Goal: Transaction & Acquisition: Purchase product/service

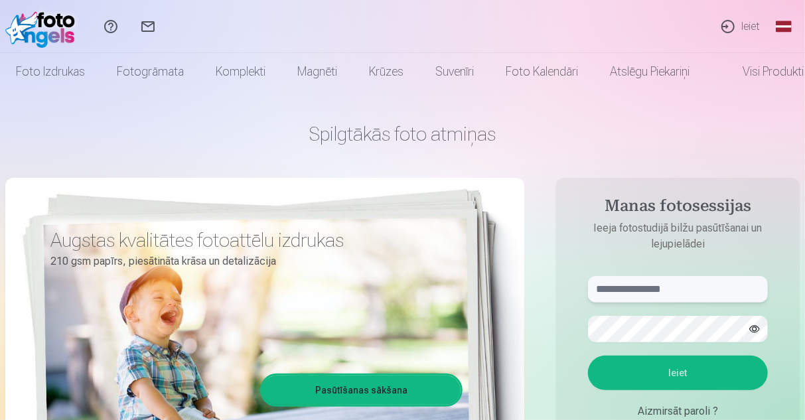
click at [640, 297] on input "text" at bounding box center [678, 289] width 180 height 27
type input "**********"
click at [750, 328] on button "button" at bounding box center [754, 329] width 25 height 25
click at [656, 371] on button "Ieiet" at bounding box center [678, 373] width 180 height 35
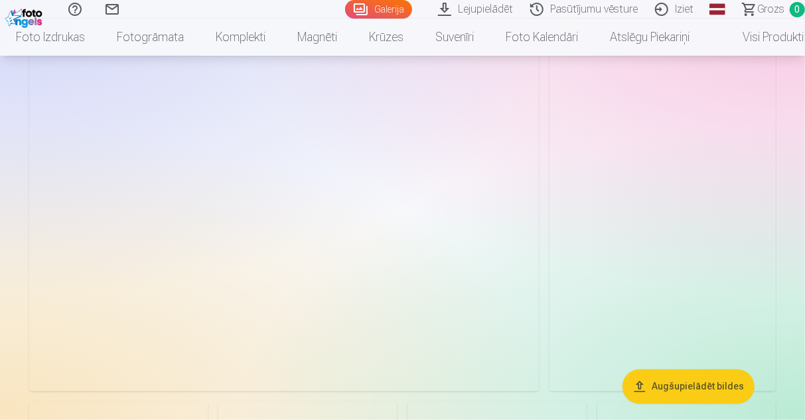
scroll to position [730, 0]
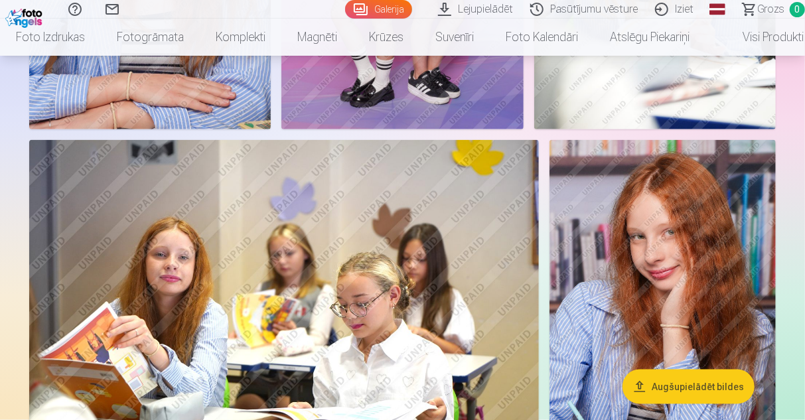
click at [709, 240] on img at bounding box center [662, 310] width 226 height 340
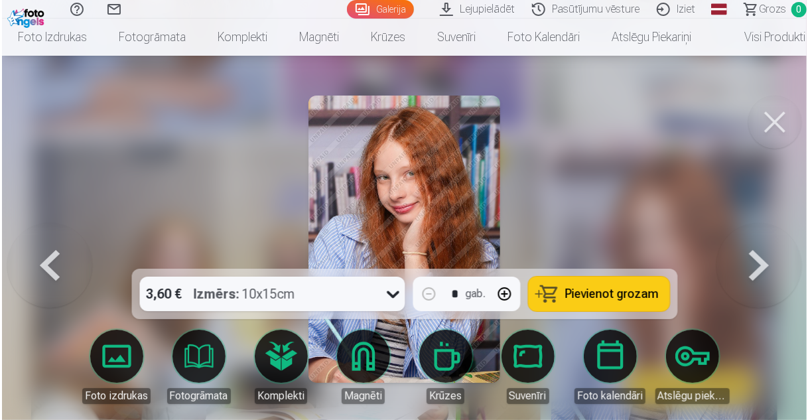
scroll to position [731, 0]
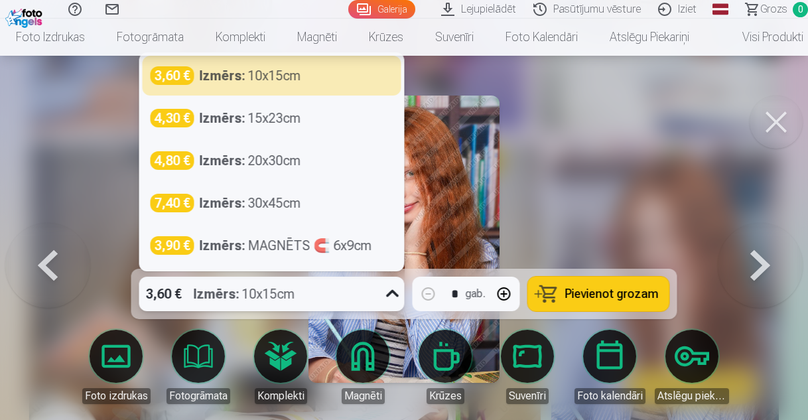
click at [394, 295] on icon at bounding box center [392, 293] width 21 height 21
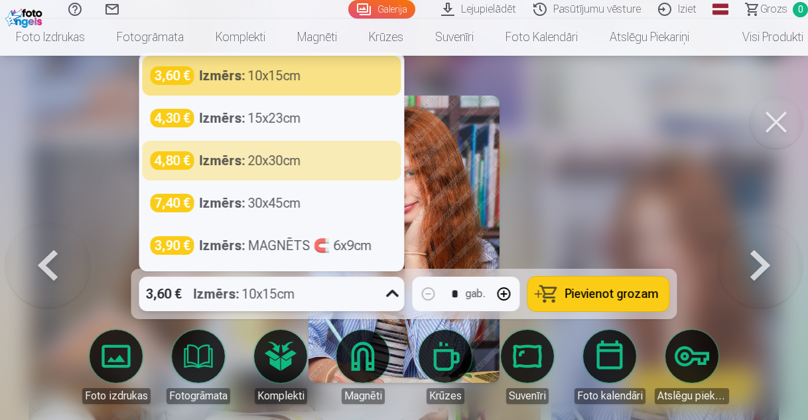
click at [275, 163] on div "Izmērs : 20x30cm" at bounding box center [251, 160] width 102 height 19
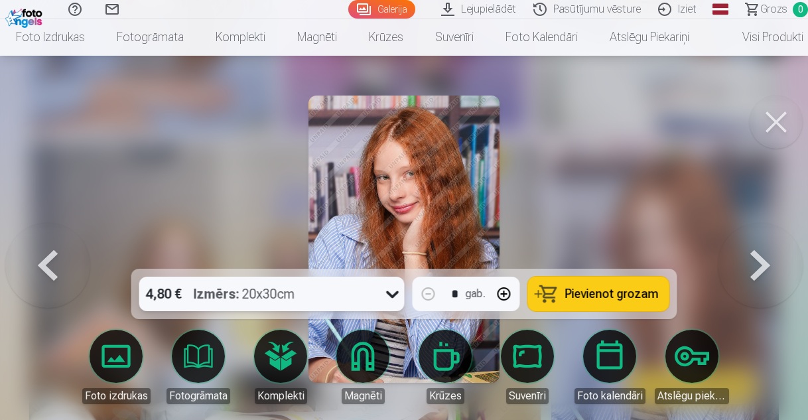
click at [605, 295] on span "Pievienot grozam" at bounding box center [612, 294] width 94 height 12
click at [759, 255] on button at bounding box center [760, 239] width 85 height 33
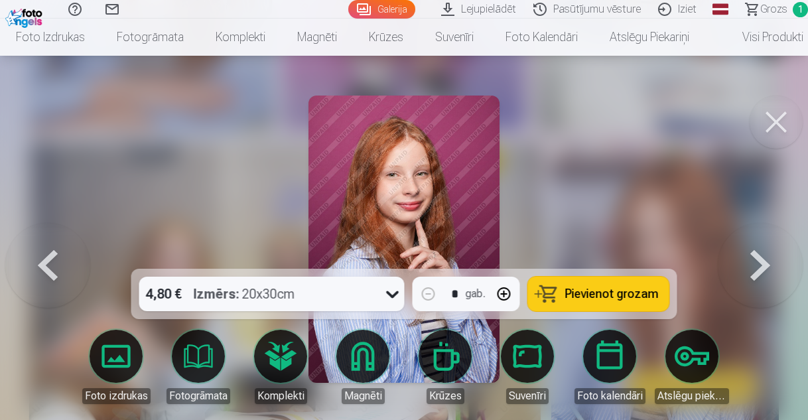
click at [759, 255] on button at bounding box center [760, 239] width 85 height 33
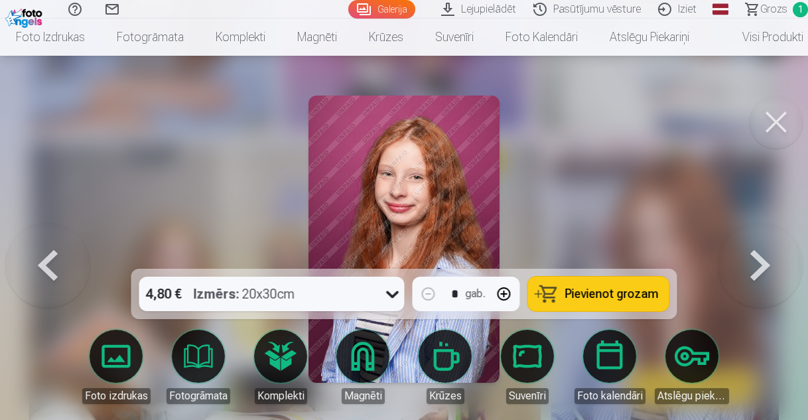
click at [777, 133] on button at bounding box center [776, 122] width 53 height 53
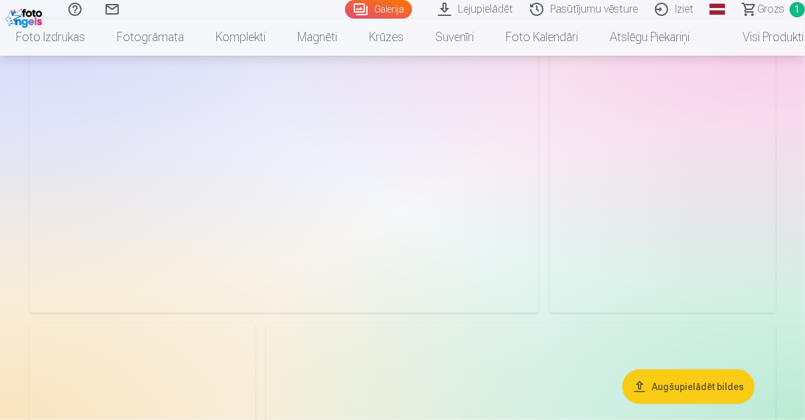
scroll to position [3185, 0]
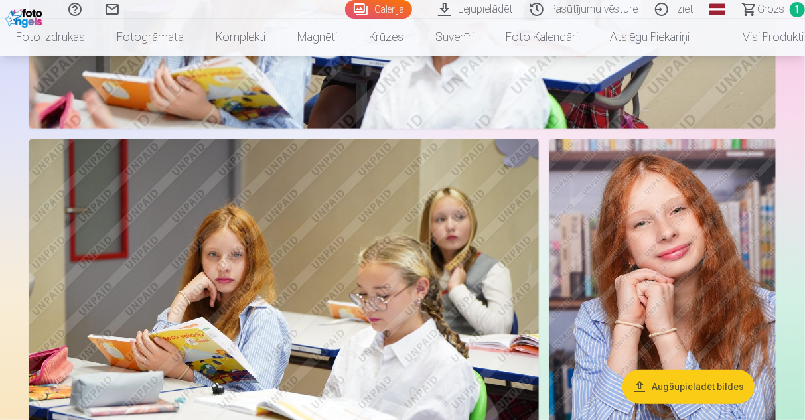
click at [714, 263] on img at bounding box center [662, 309] width 226 height 340
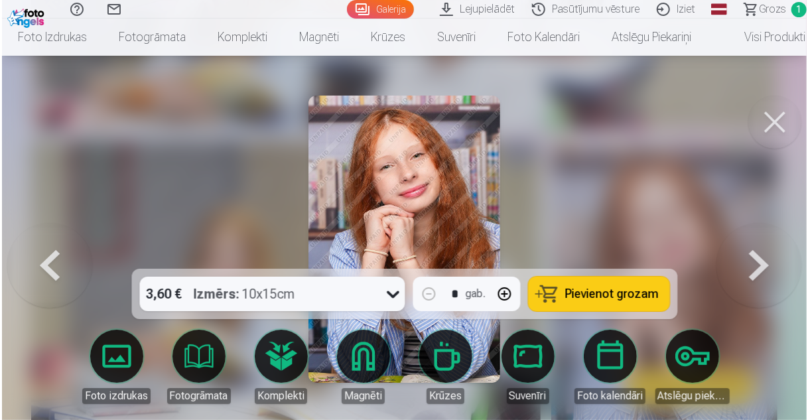
scroll to position [2662, 0]
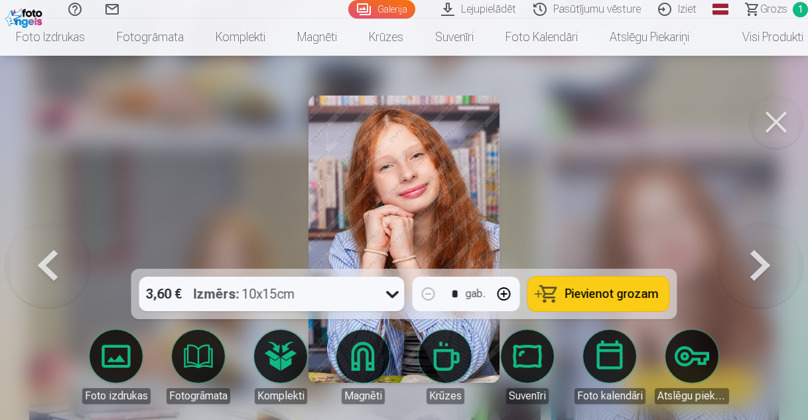
click at [385, 297] on icon at bounding box center [392, 293] width 21 height 21
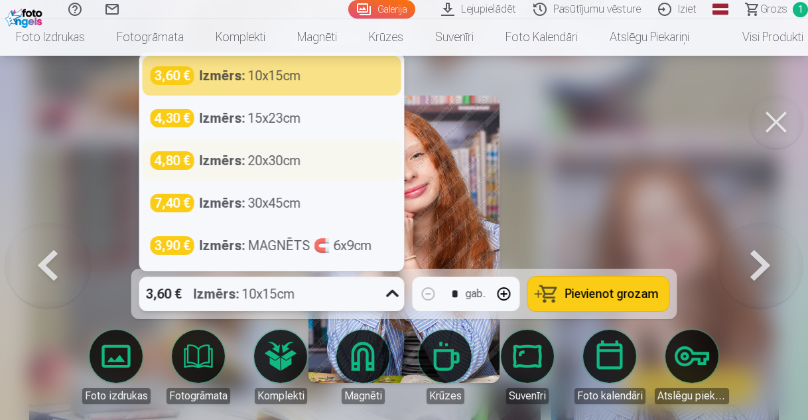
click at [281, 163] on div "Izmērs : 20x30cm" at bounding box center [251, 160] width 102 height 19
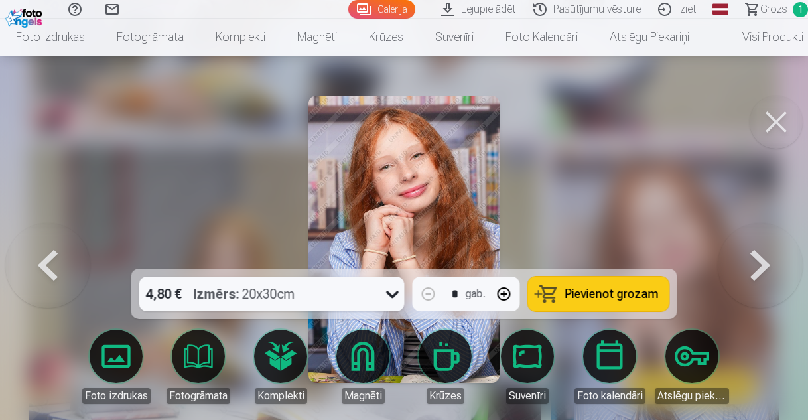
click at [591, 299] on span "Pievienot grozam" at bounding box center [612, 294] width 94 height 12
click at [782, 114] on button at bounding box center [776, 122] width 53 height 53
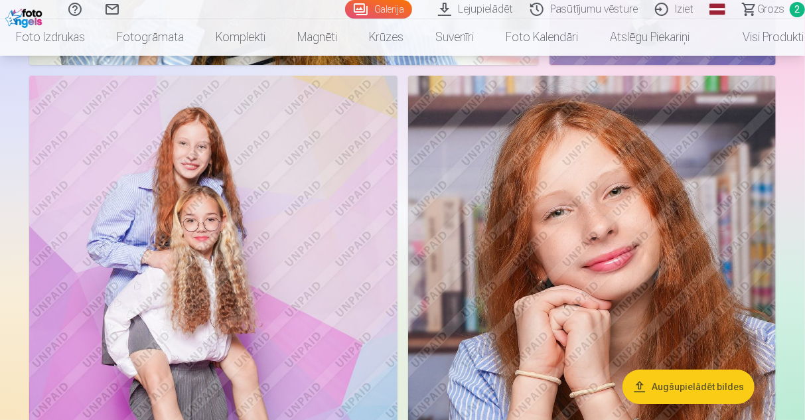
scroll to position [4711, 0]
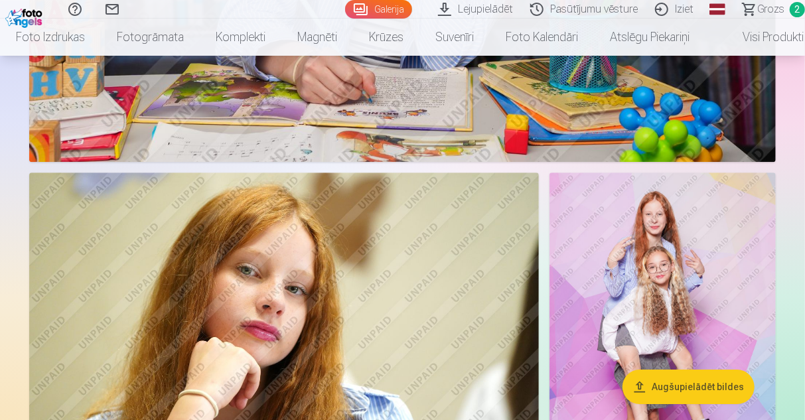
click at [306, 263] on img at bounding box center [284, 343] width 510 height 340
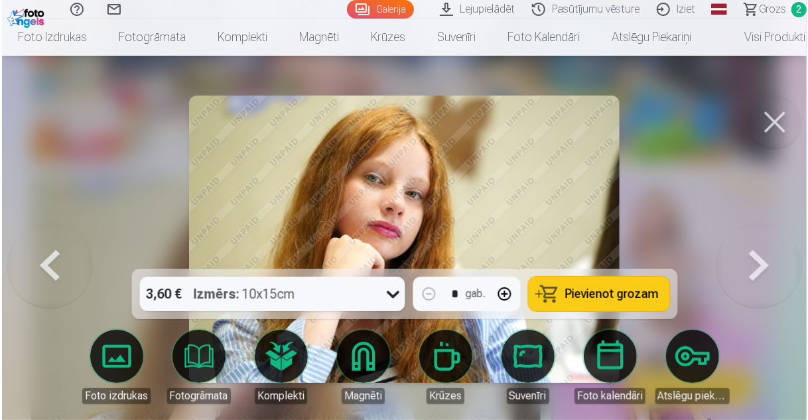
scroll to position [4195, 0]
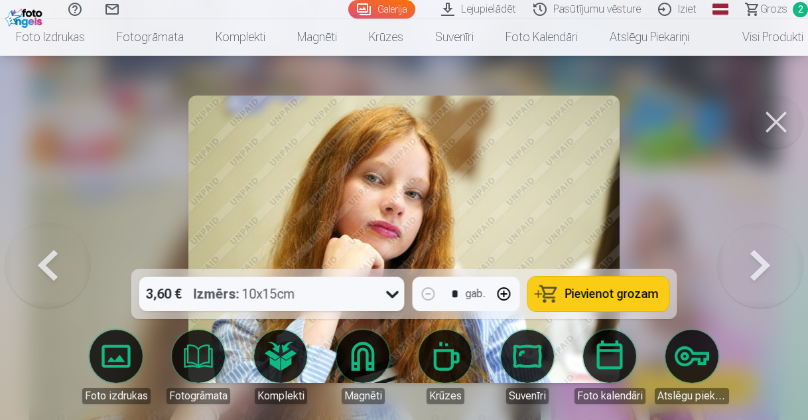
click at [391, 299] on icon at bounding box center [392, 293] width 21 height 21
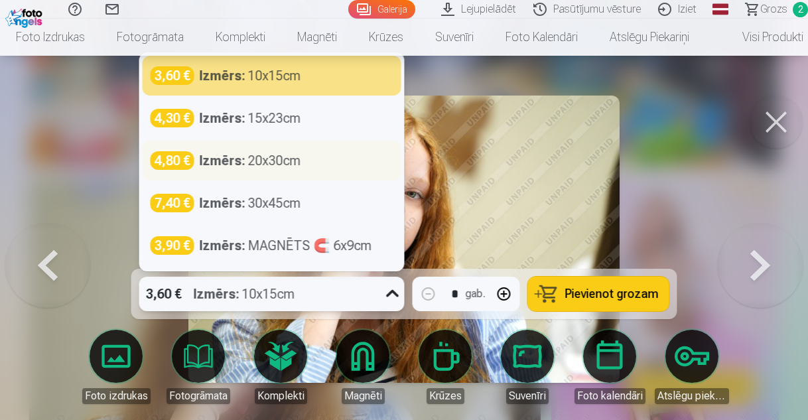
click at [285, 171] on div "4,80 € Izmērs : 20x30cm" at bounding box center [272, 161] width 259 height 40
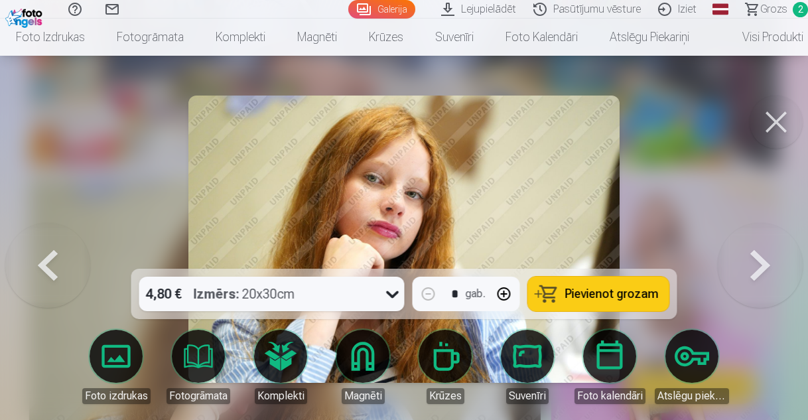
click at [593, 290] on span "Pievienot grozam" at bounding box center [612, 294] width 94 height 12
click at [779, 127] on button at bounding box center [776, 122] width 53 height 53
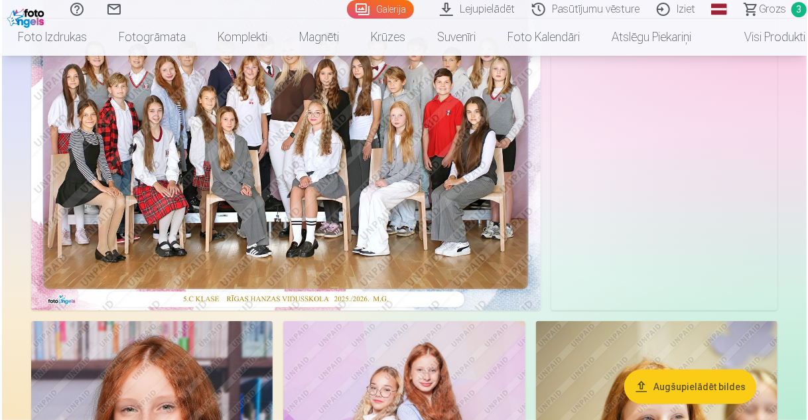
scroll to position [66, 0]
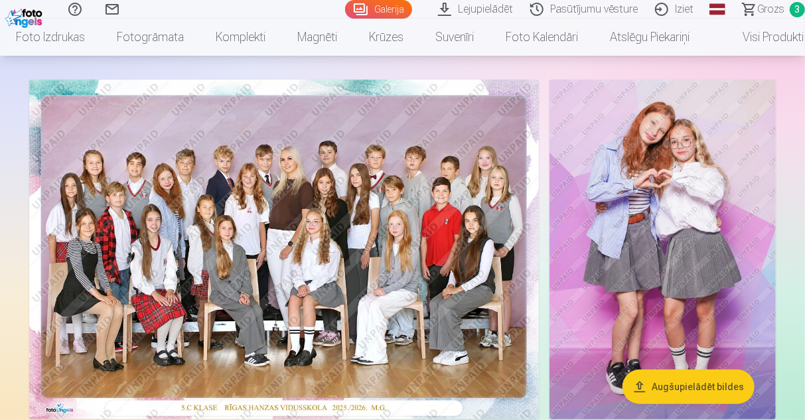
click at [669, 157] on img at bounding box center [662, 250] width 226 height 340
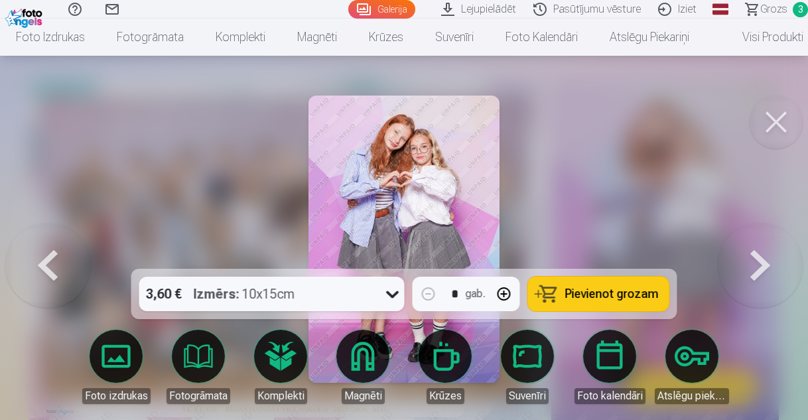
click at [380, 301] on div "3,60 € Izmērs : 10x15cm" at bounding box center [259, 294] width 241 height 35
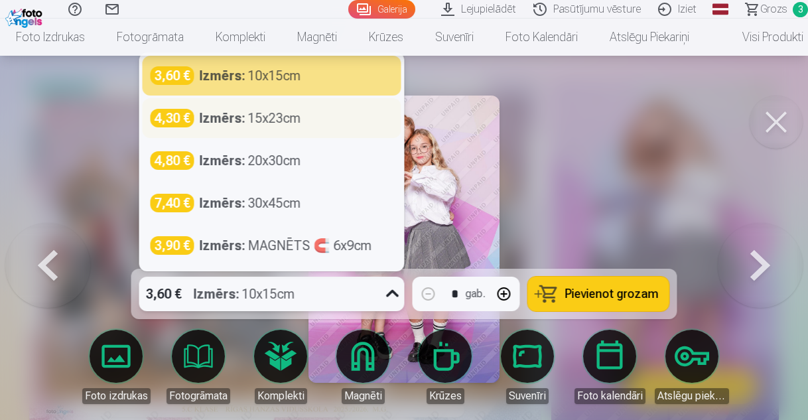
click at [268, 127] on div "Izmērs : 15x23cm" at bounding box center [251, 118] width 102 height 19
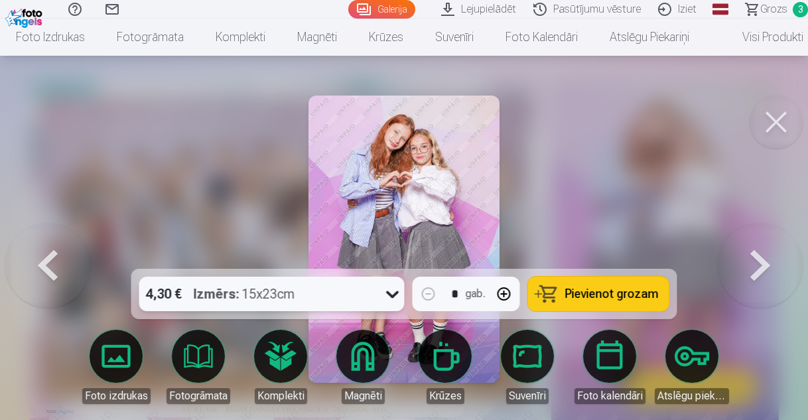
click at [588, 283] on button "Pievienot grozam" at bounding box center [598, 294] width 141 height 35
click at [772, 7] on span "Grozs" at bounding box center [773, 9] width 27 height 16
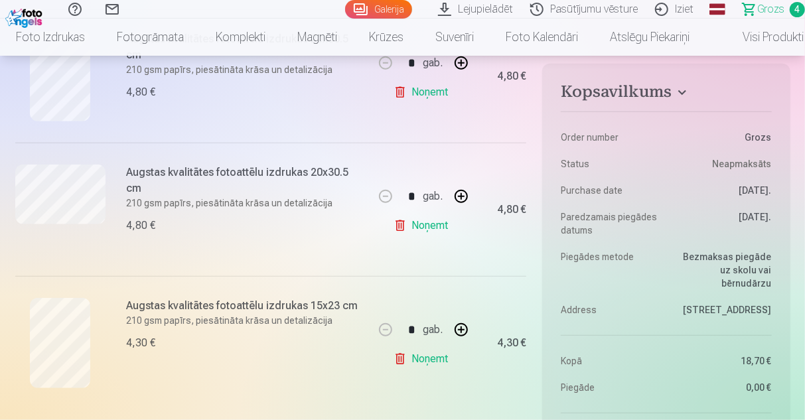
scroll to position [464, 0]
click at [433, 223] on link "Noņemt" at bounding box center [423, 225] width 60 height 27
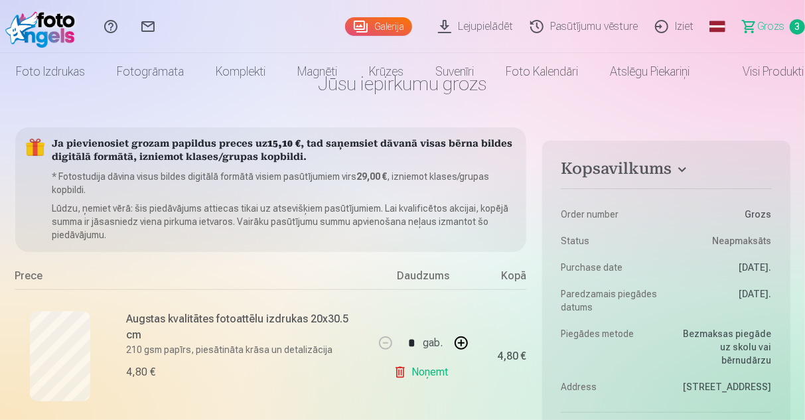
scroll to position [0, 0]
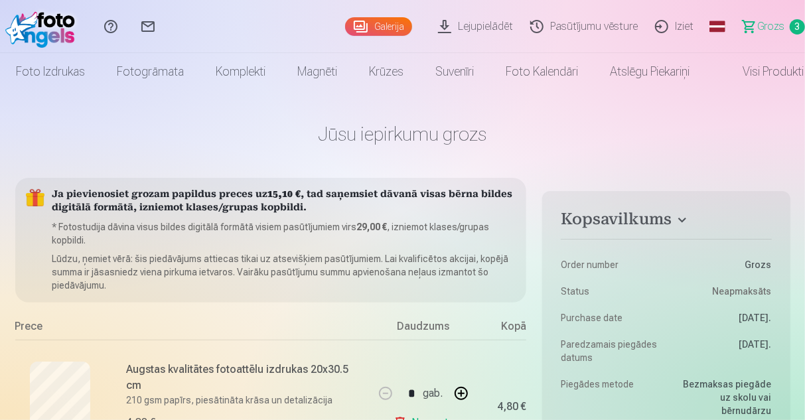
scroll to position [66, 0]
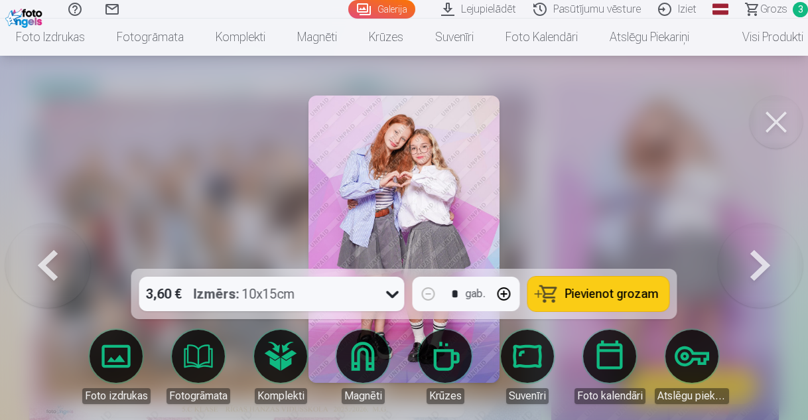
click at [779, 124] on button at bounding box center [776, 122] width 53 height 53
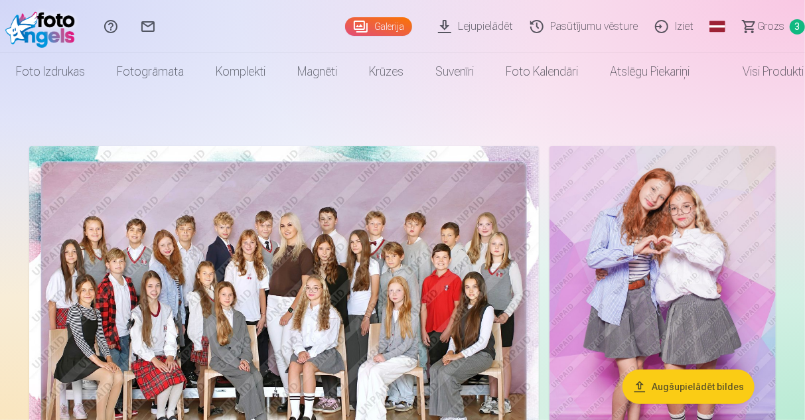
click at [242, 242] on img at bounding box center [284, 316] width 510 height 340
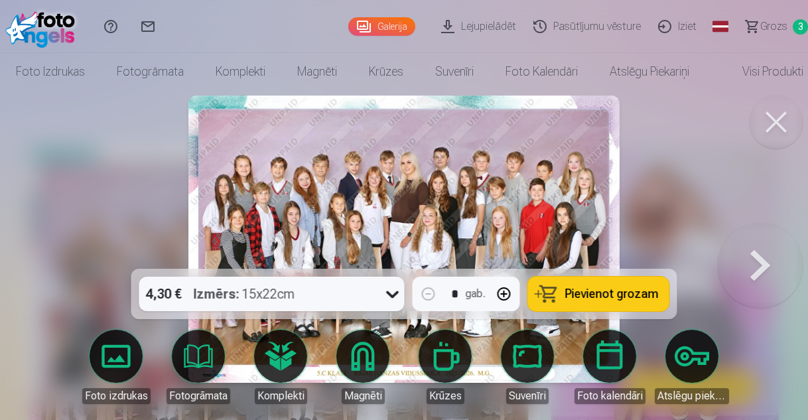
click at [774, 121] on button at bounding box center [776, 122] width 53 height 53
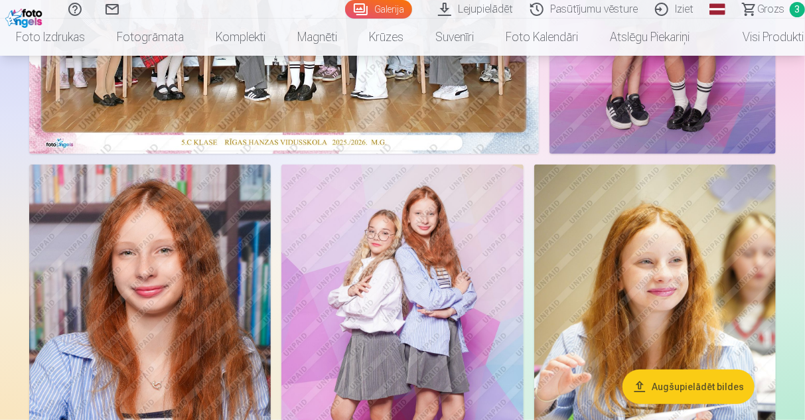
scroll to position [332, 0]
click at [691, 275] on img at bounding box center [655, 346] width 242 height 363
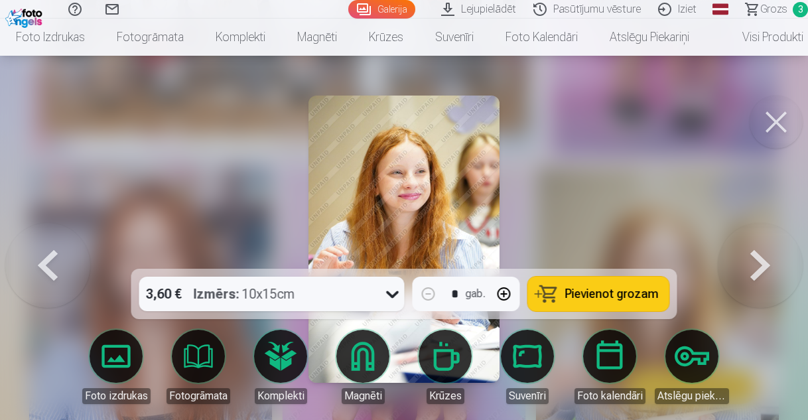
click at [392, 295] on icon at bounding box center [392, 293] width 21 height 21
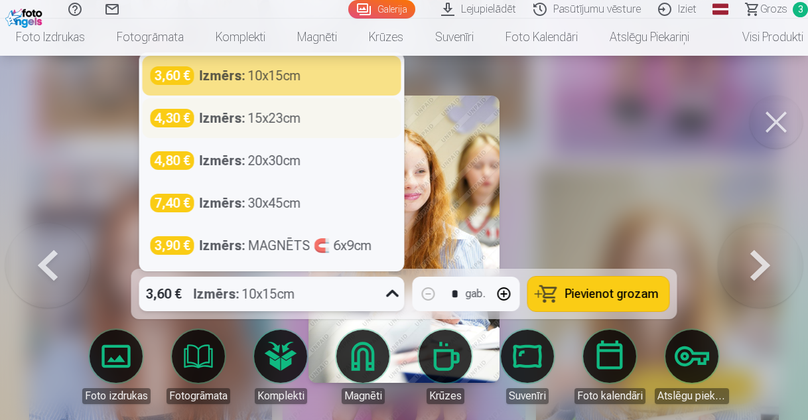
click at [242, 117] on strong "Izmērs :" at bounding box center [223, 118] width 46 height 19
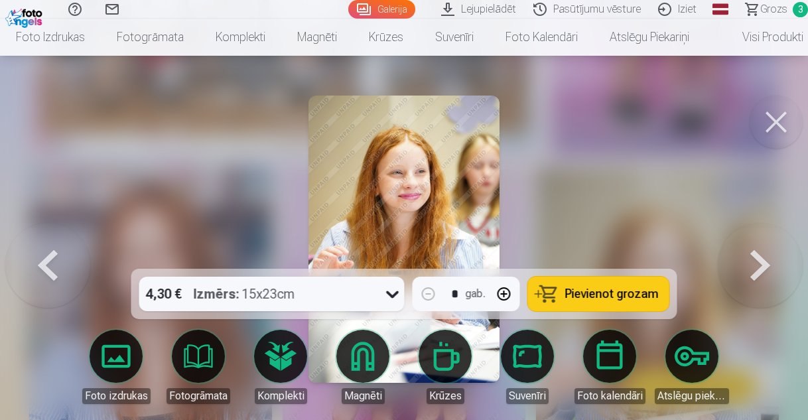
click at [778, 121] on button at bounding box center [776, 122] width 53 height 53
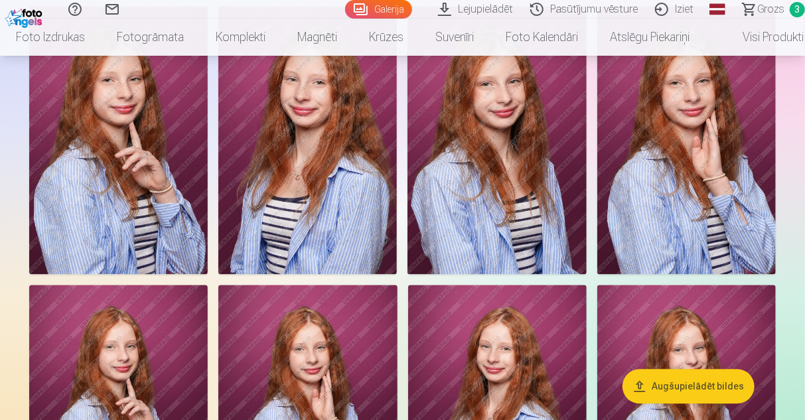
scroll to position [1128, 0]
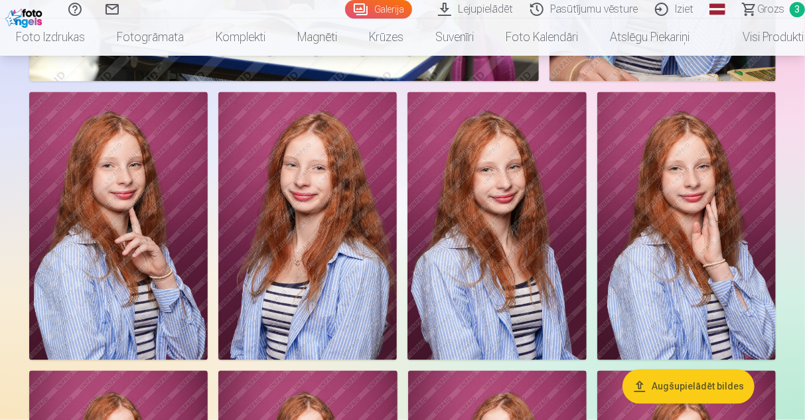
click at [534, 210] on img at bounding box center [496, 226] width 178 height 268
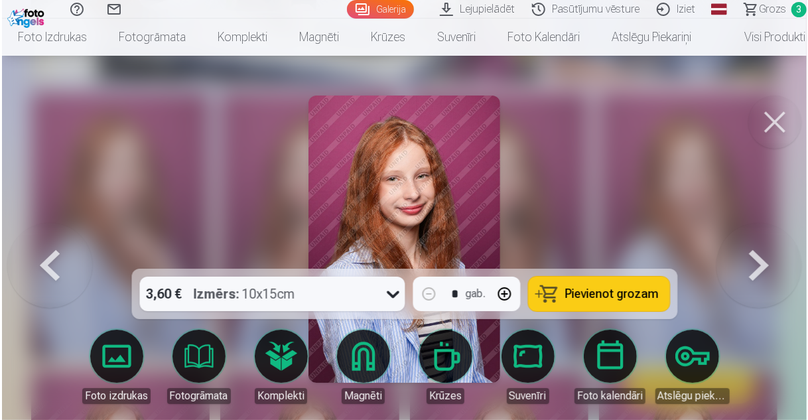
scroll to position [1131, 0]
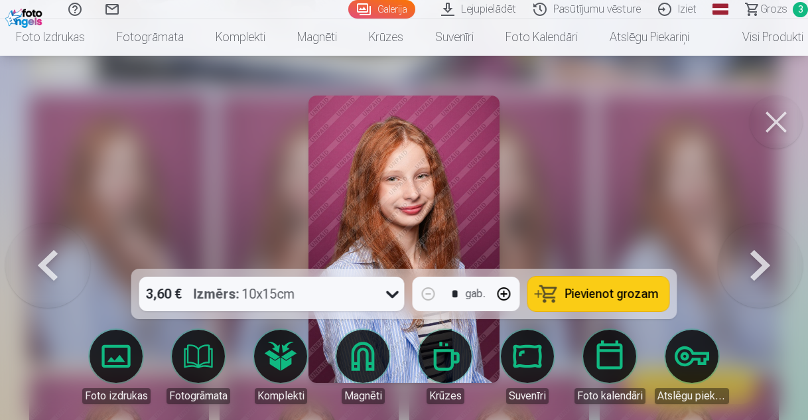
click at [771, 123] on button at bounding box center [776, 122] width 53 height 53
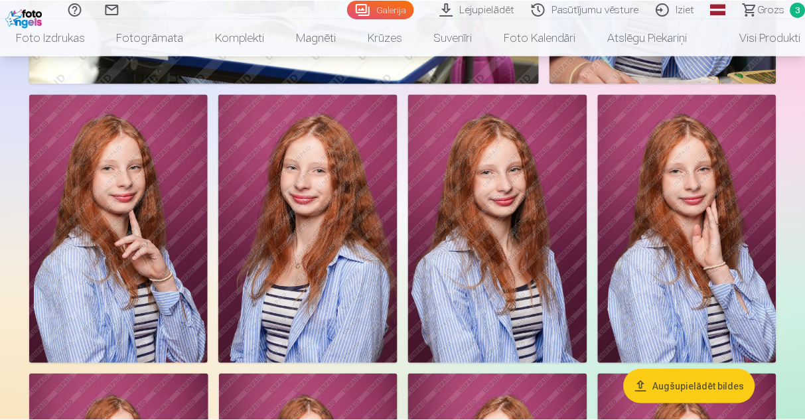
scroll to position [1128, 0]
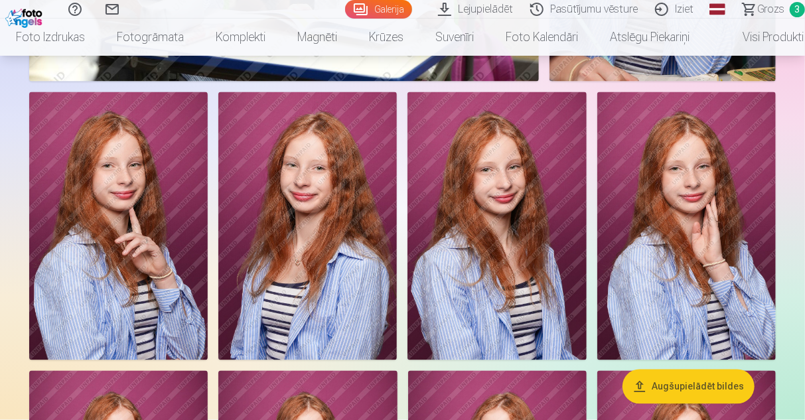
click at [522, 212] on img at bounding box center [496, 226] width 178 height 268
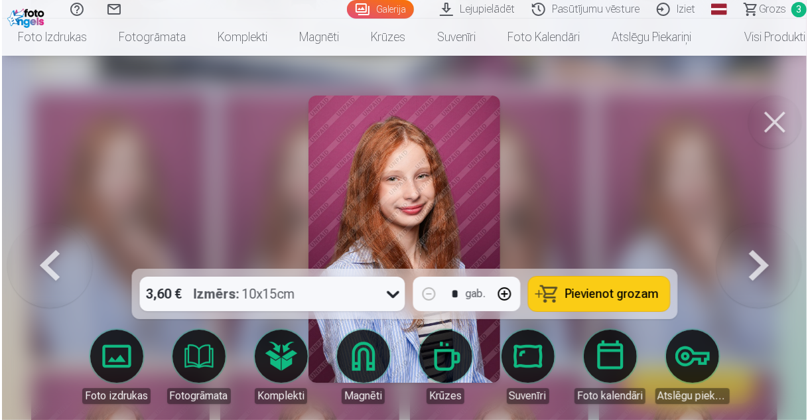
scroll to position [1131, 0]
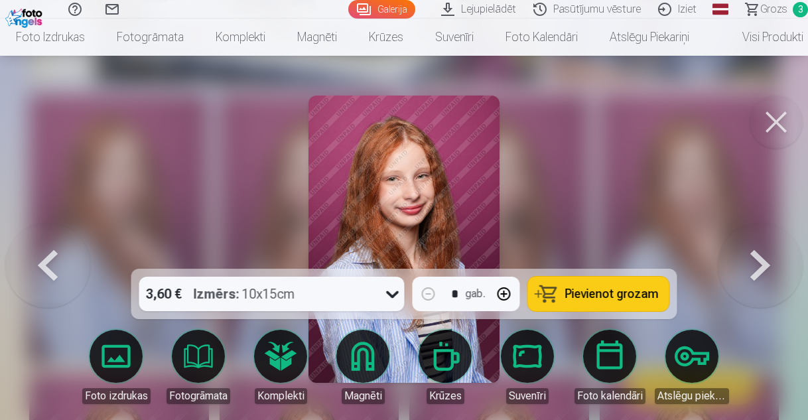
click at [365, 293] on div "3,60 € Izmērs : 10x15cm" at bounding box center [259, 294] width 240 height 35
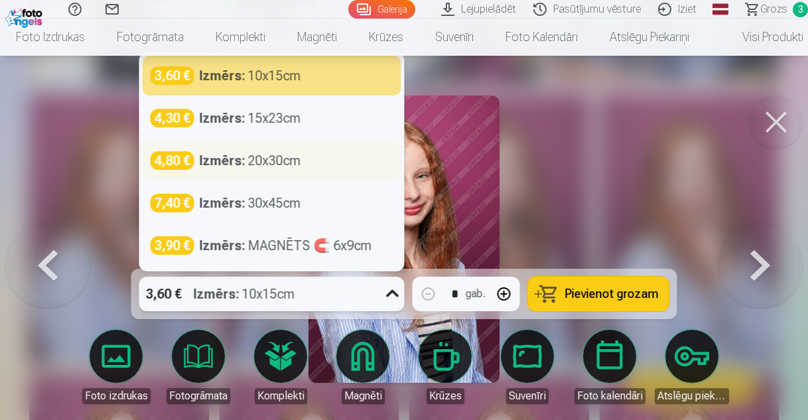
click at [269, 165] on div "Izmērs : 20x30cm" at bounding box center [251, 160] width 102 height 19
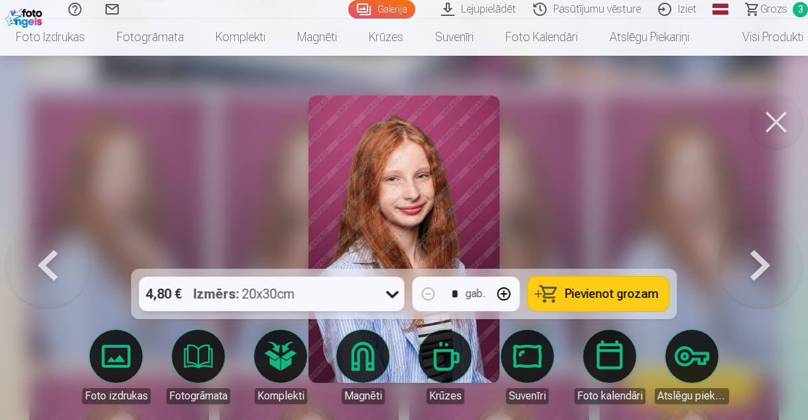
click at [618, 293] on span "Pievienot grozam" at bounding box center [612, 294] width 94 height 12
click at [775, 112] on button at bounding box center [776, 122] width 53 height 53
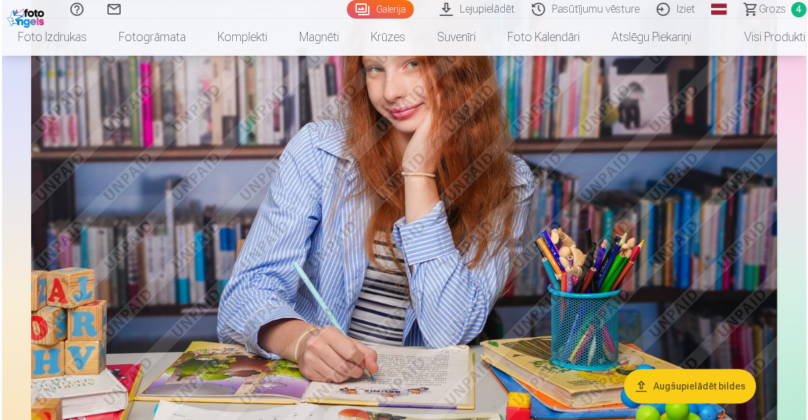
scroll to position [3915, 0]
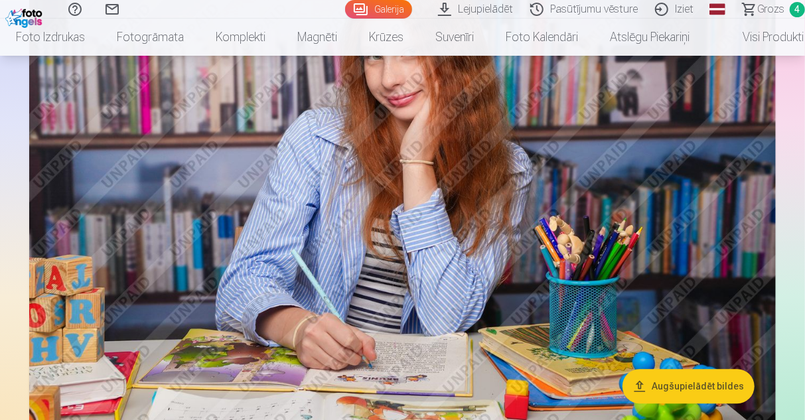
click at [583, 196] on img at bounding box center [402, 179] width 747 height 498
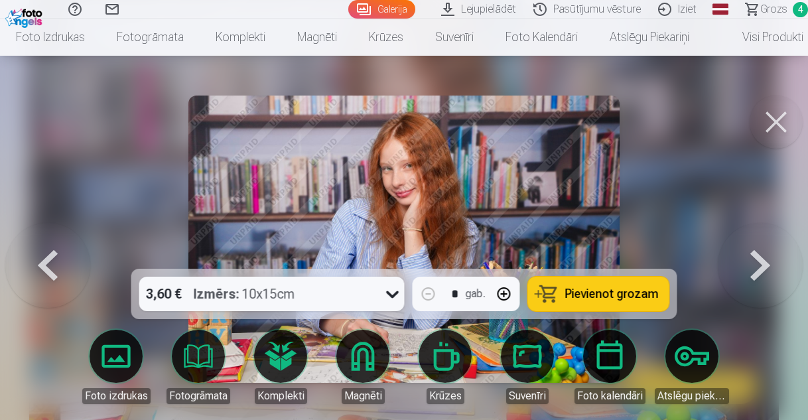
click at [397, 295] on icon at bounding box center [392, 293] width 21 height 21
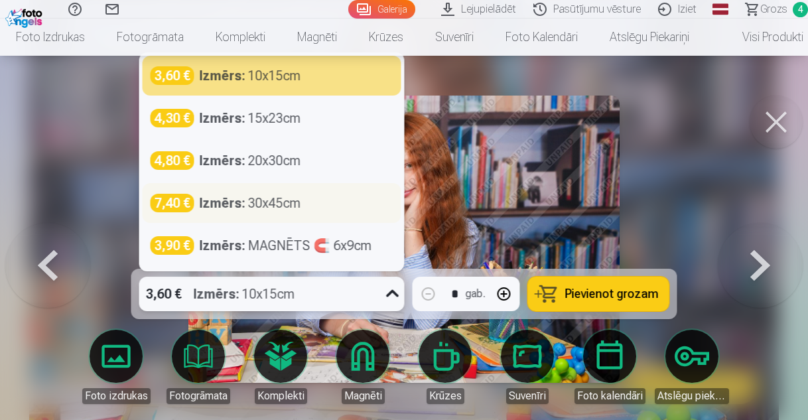
click at [258, 210] on div "Izmērs : 30x45cm" at bounding box center [251, 203] width 102 height 19
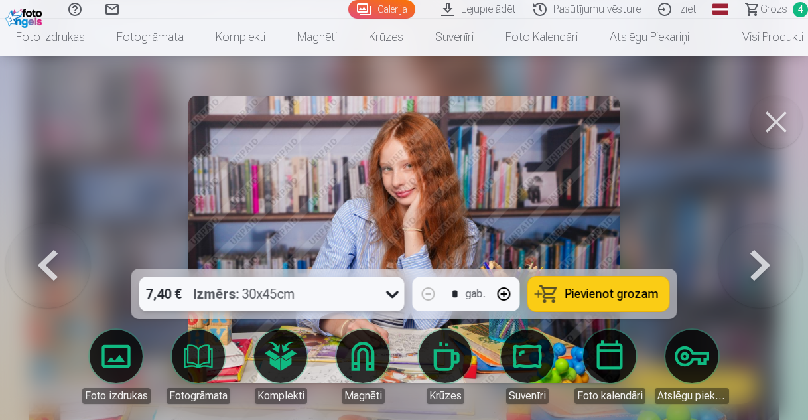
click at [621, 299] on span "Pievienot grozam" at bounding box center [612, 294] width 94 height 12
click at [791, 133] on button at bounding box center [776, 122] width 53 height 53
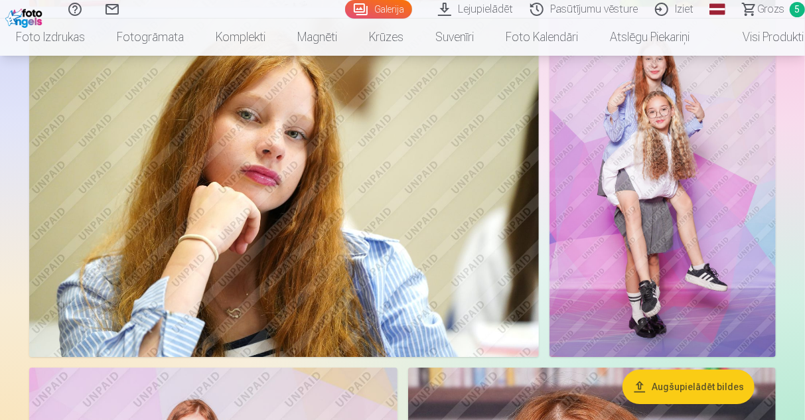
scroll to position [4497, 0]
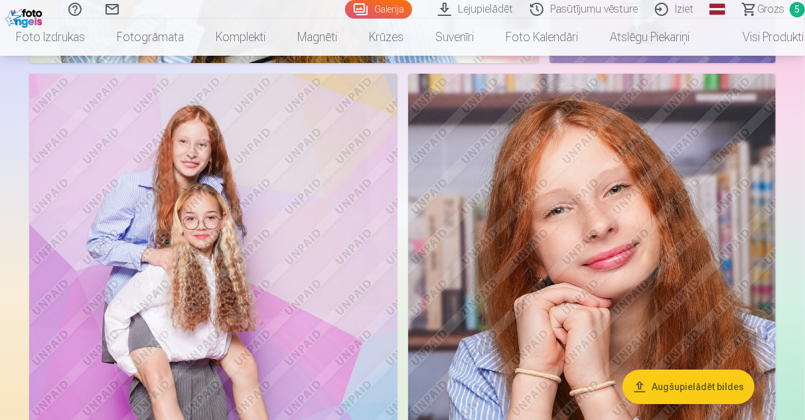
click at [636, 251] on img at bounding box center [592, 350] width 368 height 552
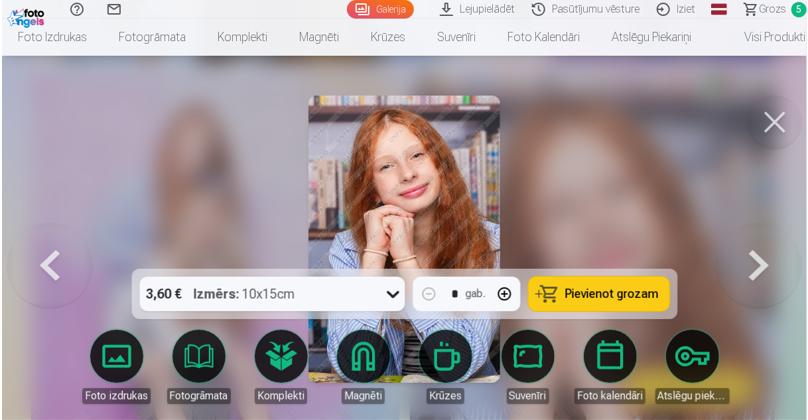
scroll to position [4647, 0]
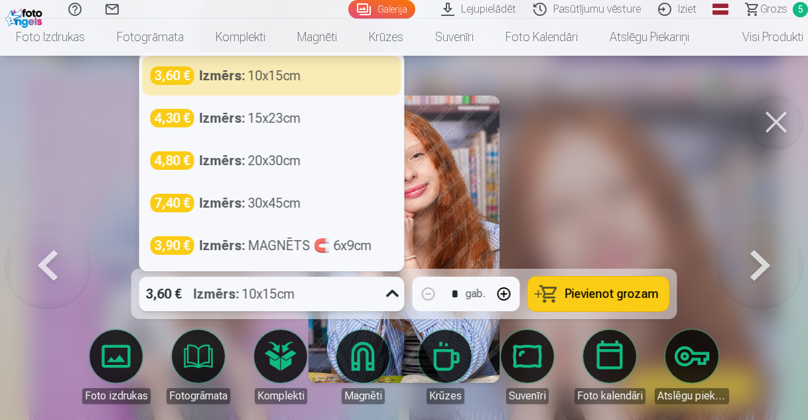
click at [377, 301] on div "3,60 € Izmērs : 10x15cm" at bounding box center [271, 294] width 265 height 35
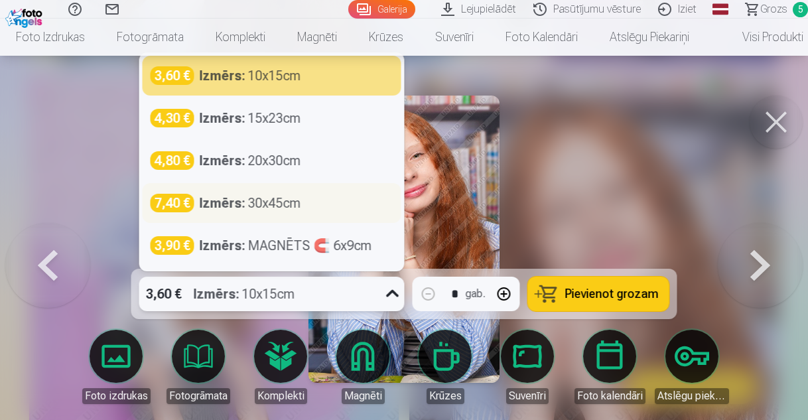
click at [253, 205] on div "Izmērs : 30x45cm" at bounding box center [251, 203] width 102 height 19
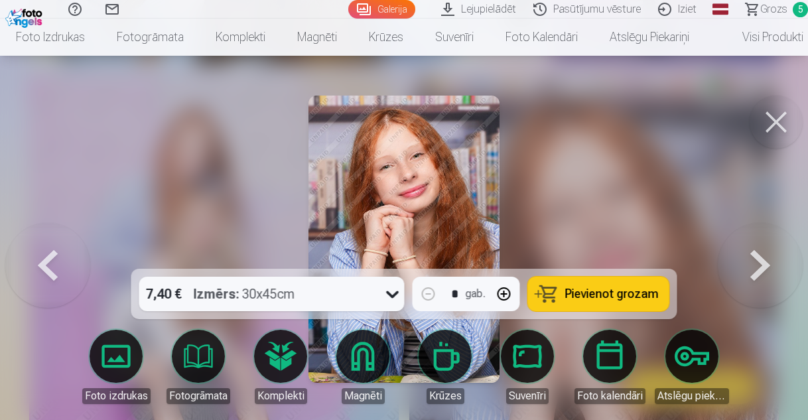
click at [636, 297] on span "Pievienot grozam" at bounding box center [612, 294] width 94 height 12
click at [765, 255] on button at bounding box center [760, 239] width 85 height 33
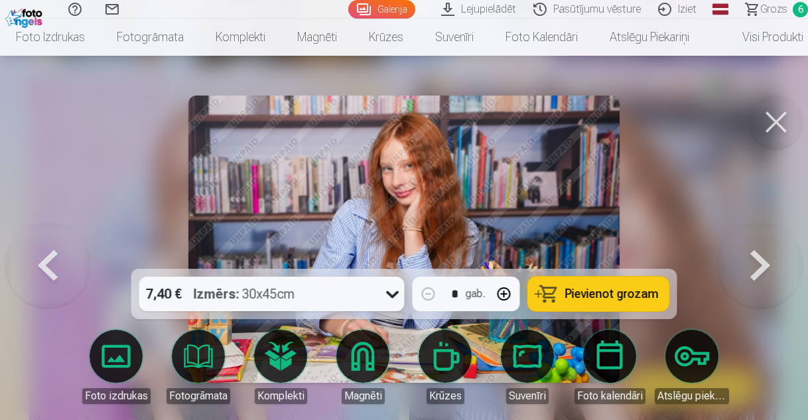
click at [687, 177] on div at bounding box center [404, 210] width 808 height 420
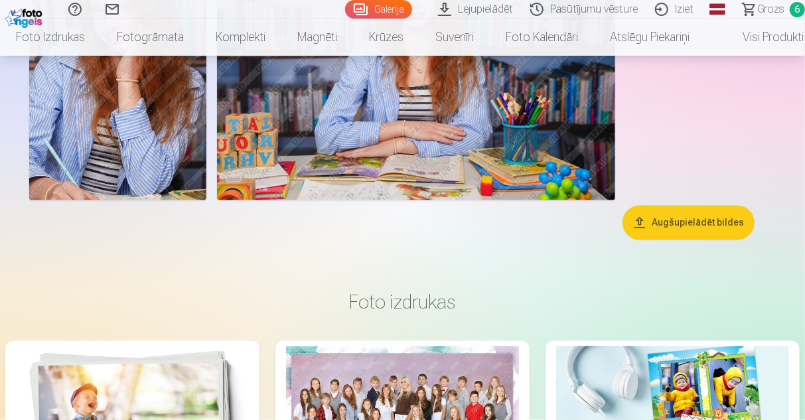
scroll to position [6222, 0]
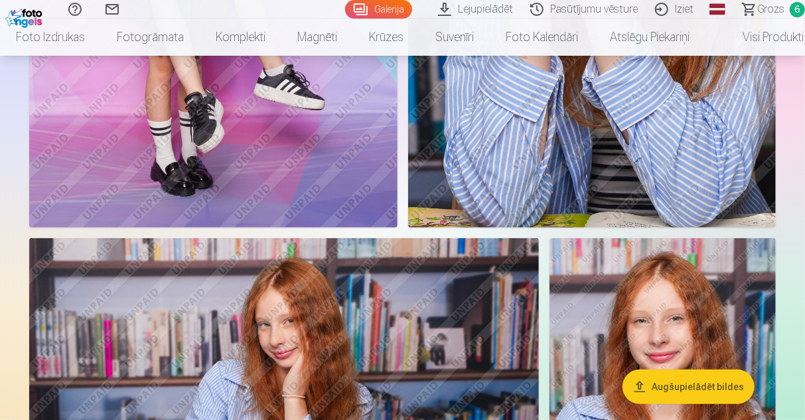
click at [308, 283] on img at bounding box center [284, 408] width 510 height 340
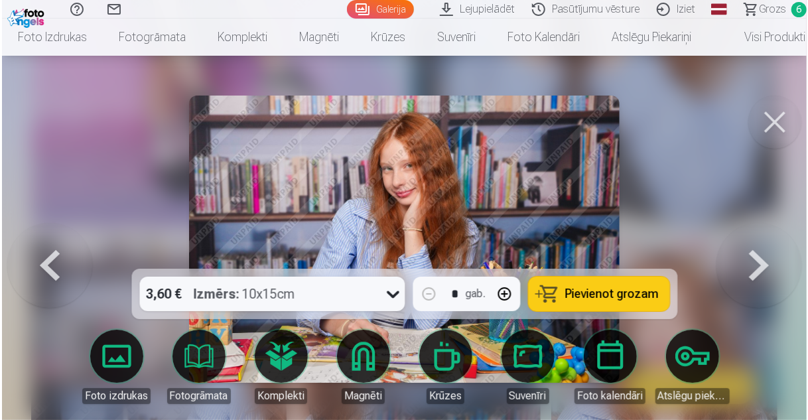
scroll to position [5047, 0]
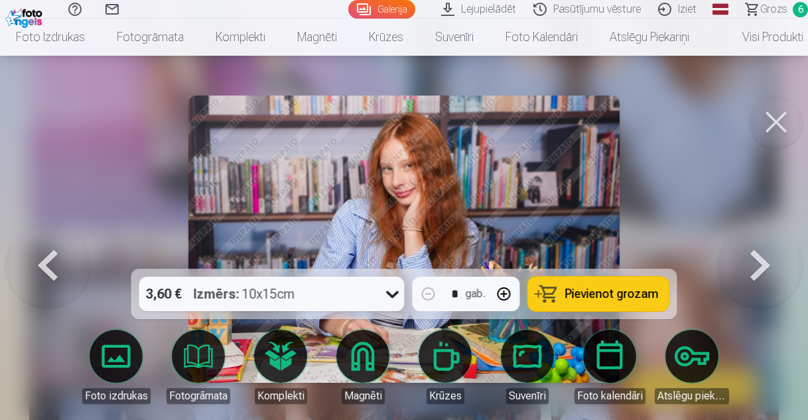
click at [768, 9] on span "Grozs" at bounding box center [773, 9] width 27 height 16
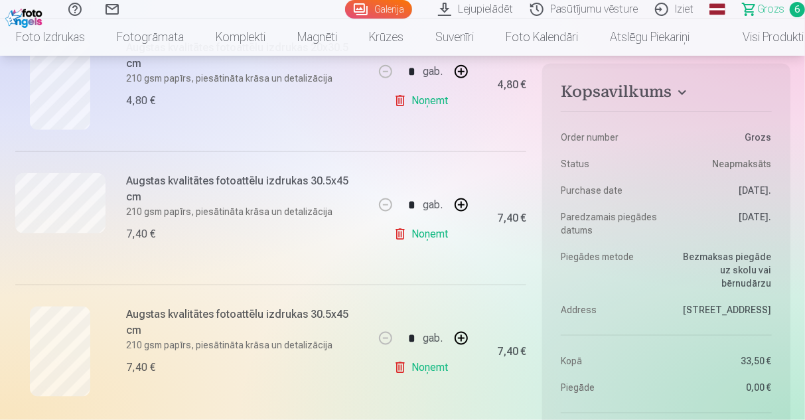
scroll to position [730, 0]
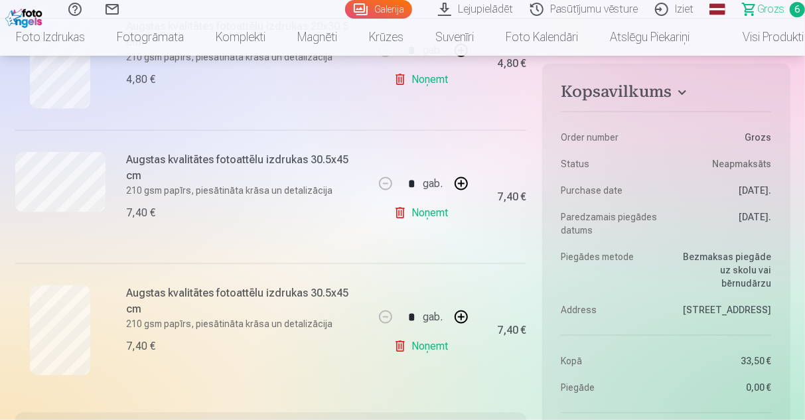
click at [427, 214] on link "Noņemt" at bounding box center [423, 213] width 60 height 27
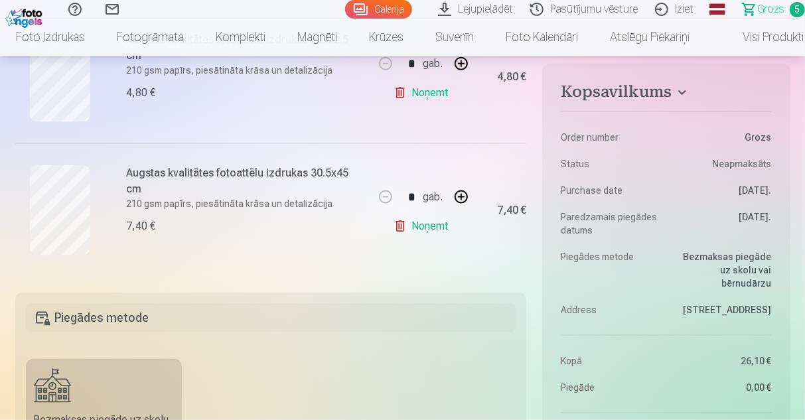
scroll to position [597, 0]
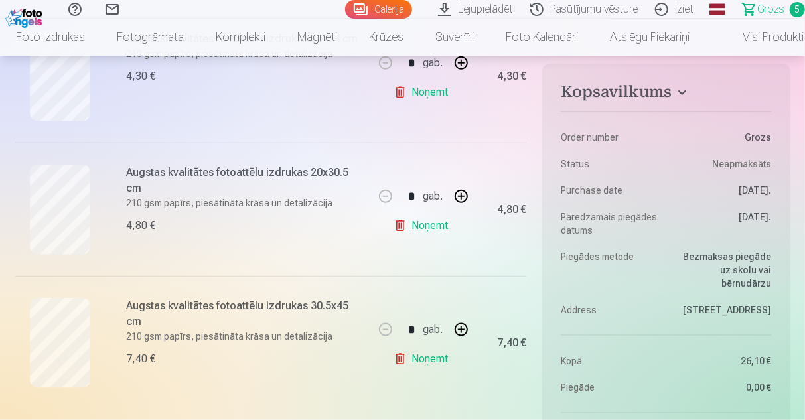
click at [437, 228] on link "Noņemt" at bounding box center [423, 225] width 60 height 27
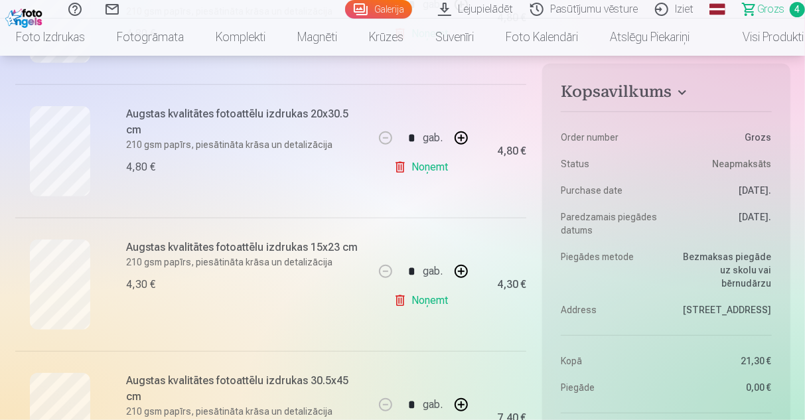
scroll to position [464, 0]
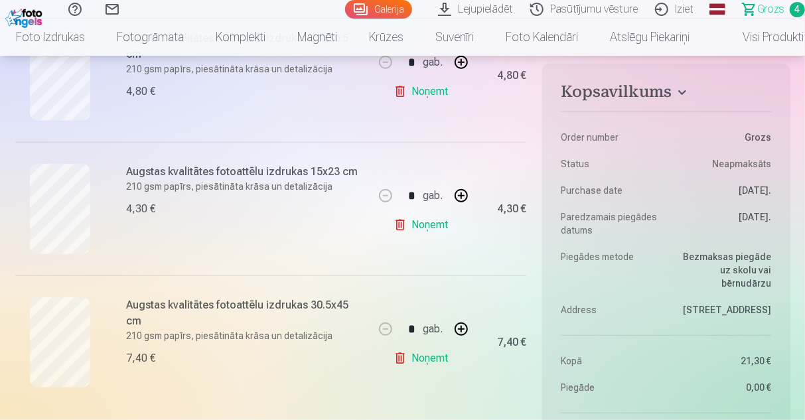
click at [417, 356] on link "Noņemt" at bounding box center [423, 358] width 60 height 27
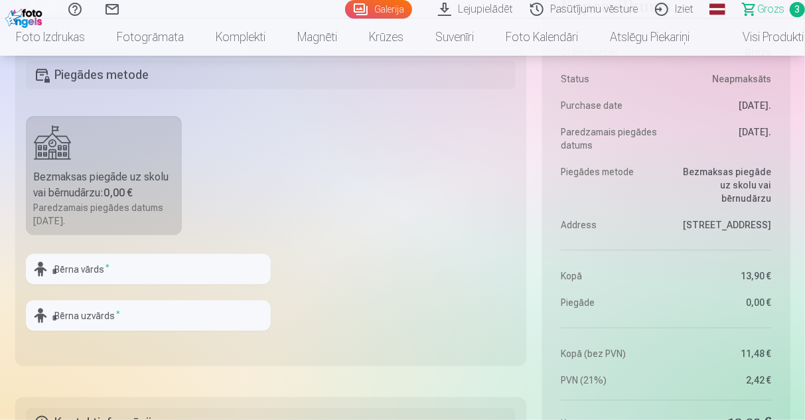
scroll to position [796, 0]
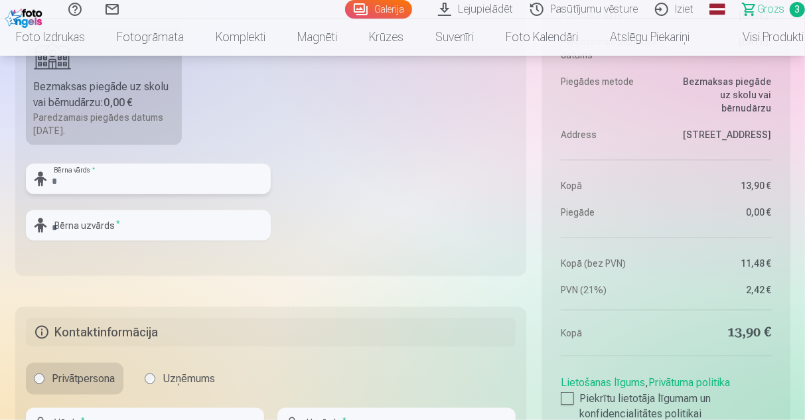
click at [88, 175] on input "text" at bounding box center [148, 179] width 245 height 31
type input "*********"
click at [87, 226] on input "text" at bounding box center [148, 225] width 245 height 31
type input "********"
click at [396, 129] on fieldset "Piegādes metode Bezmaksas piegāde uz skolu vai bērnudārzu : 0,00 € Paredzamais …" at bounding box center [271, 118] width 512 height 316
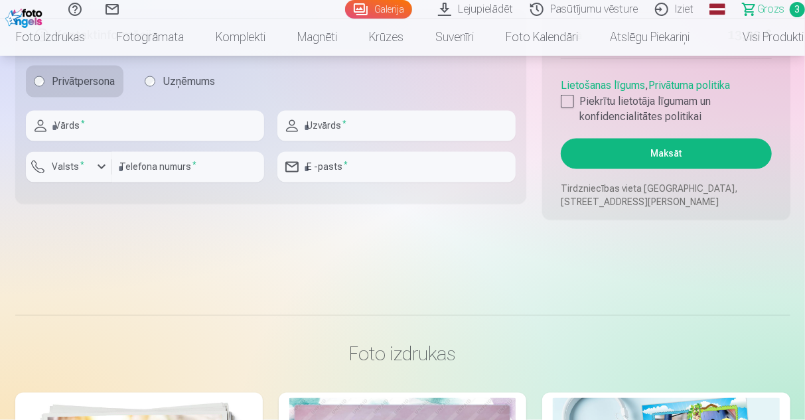
scroll to position [995, 0]
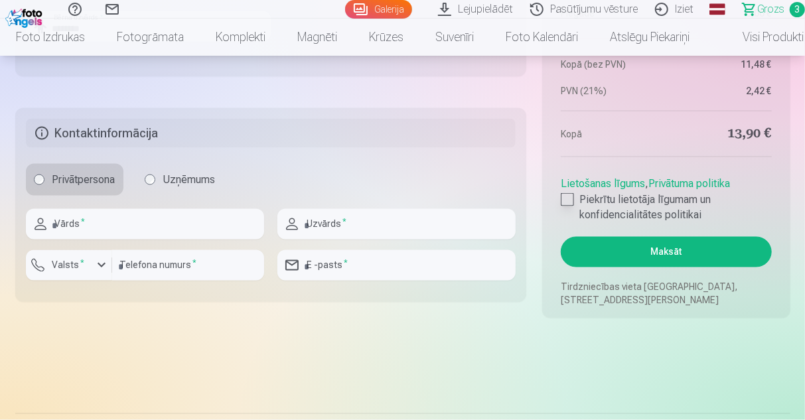
click at [569, 197] on div at bounding box center [567, 199] width 13 height 13
click at [615, 251] on button "Maksāt" at bounding box center [666, 252] width 210 height 31
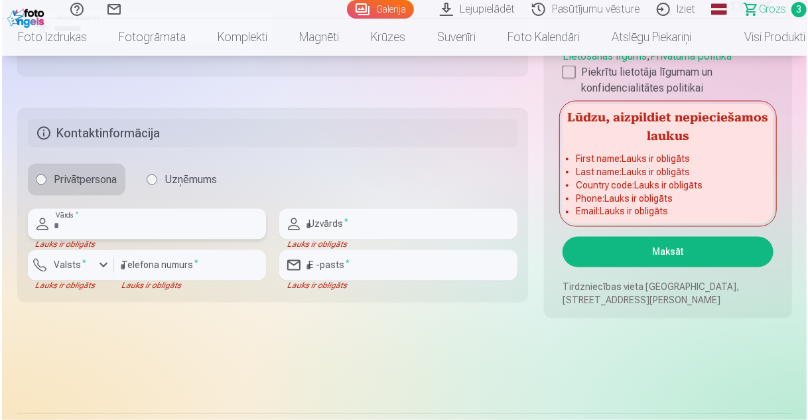
scroll to position [929, 0]
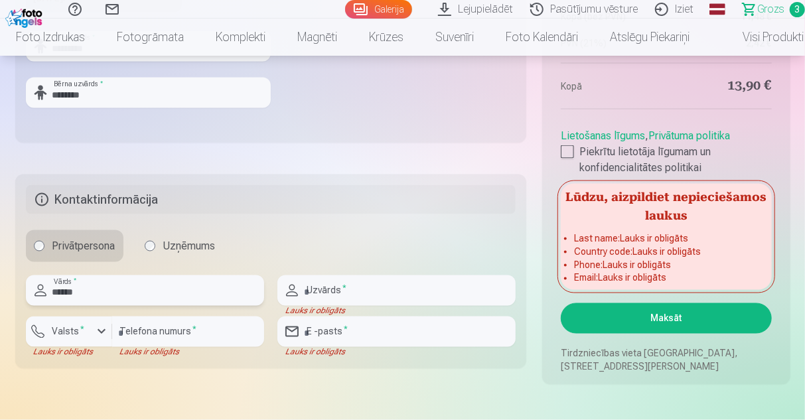
type input "******"
click at [372, 281] on input "text" at bounding box center [396, 290] width 238 height 31
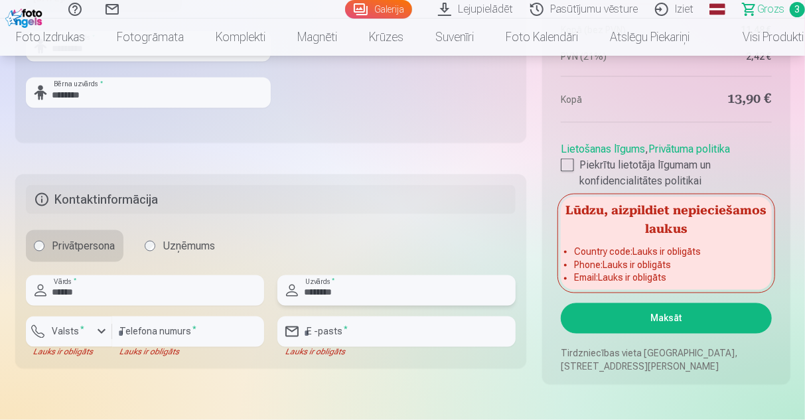
type input "********"
click at [102, 335] on div "button" at bounding box center [102, 332] width 16 height 16
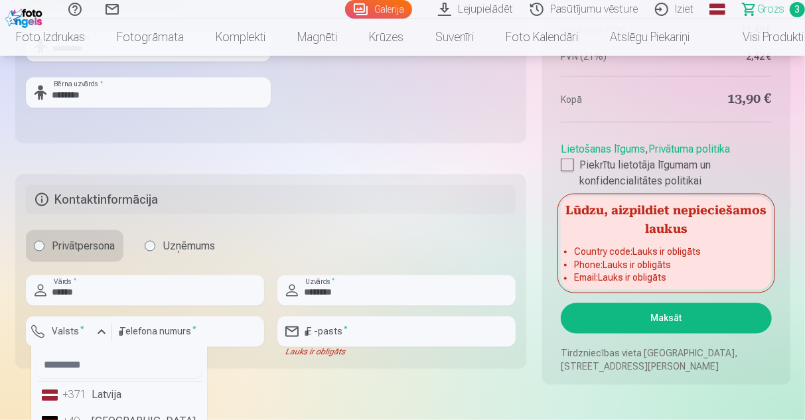
click at [95, 395] on li "+371 Latvija" at bounding box center [118, 395] width 165 height 27
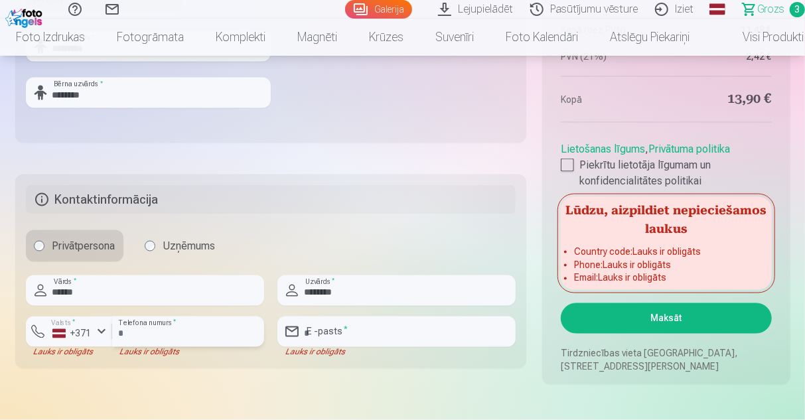
click at [134, 336] on input "number" at bounding box center [188, 332] width 152 height 31
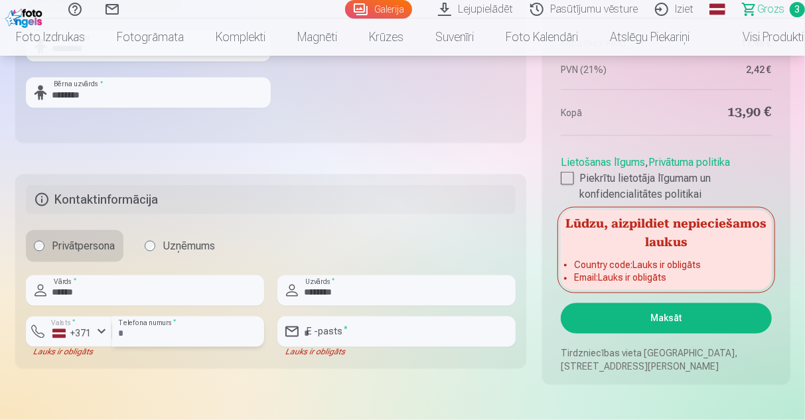
type input "********"
click at [323, 331] on input "email" at bounding box center [396, 332] width 238 height 31
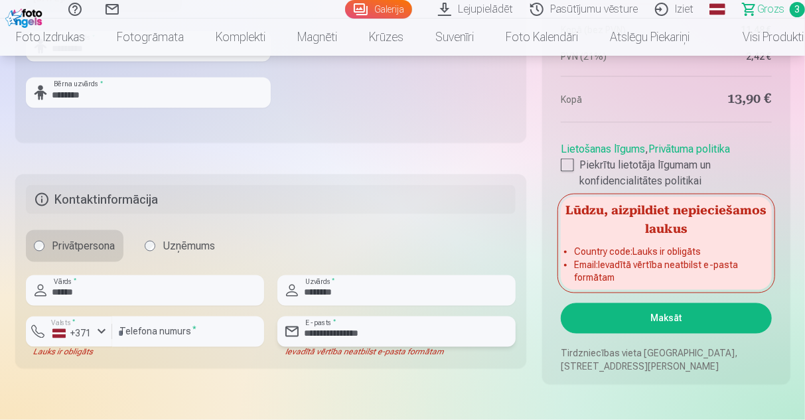
type input "**********"
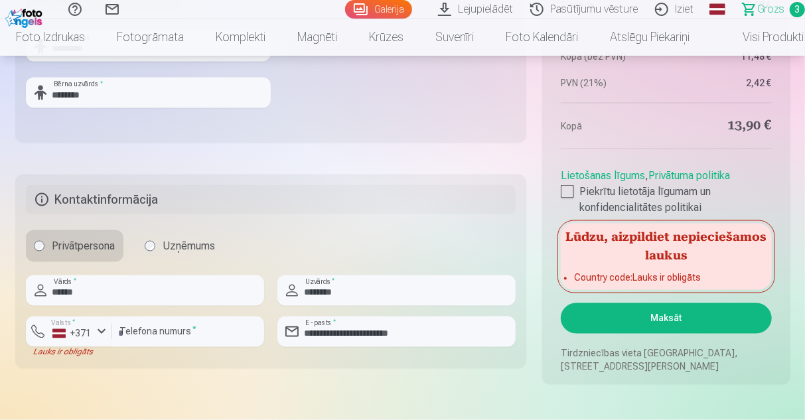
click at [632, 321] on button "Maksāt" at bounding box center [666, 318] width 210 height 31
